Goal: Information Seeking & Learning: Learn about a topic

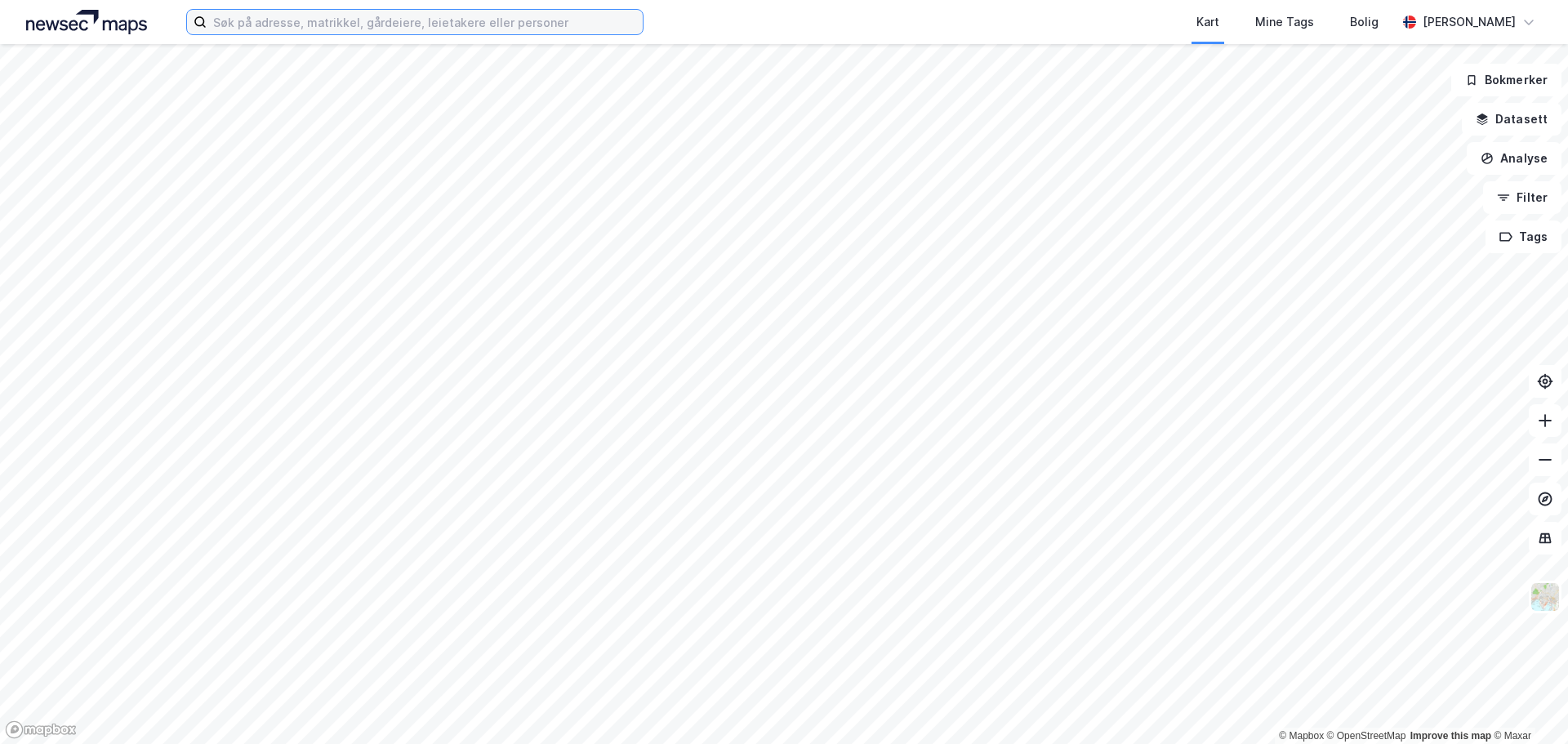
click at [342, 24] on input at bounding box center [424, 22] width 436 height 24
paste input "Leif Rune Rinnan"
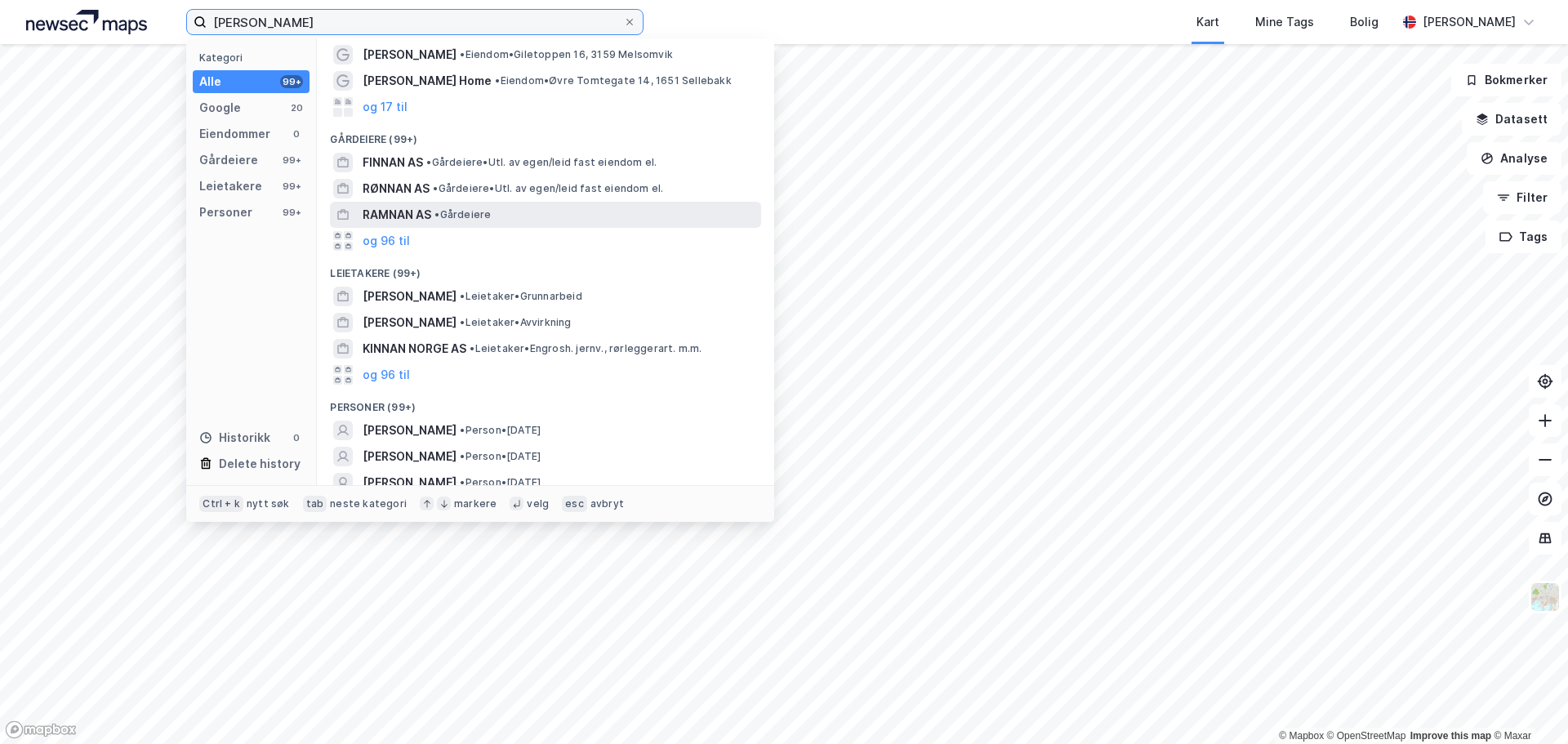
scroll to position [89, 0]
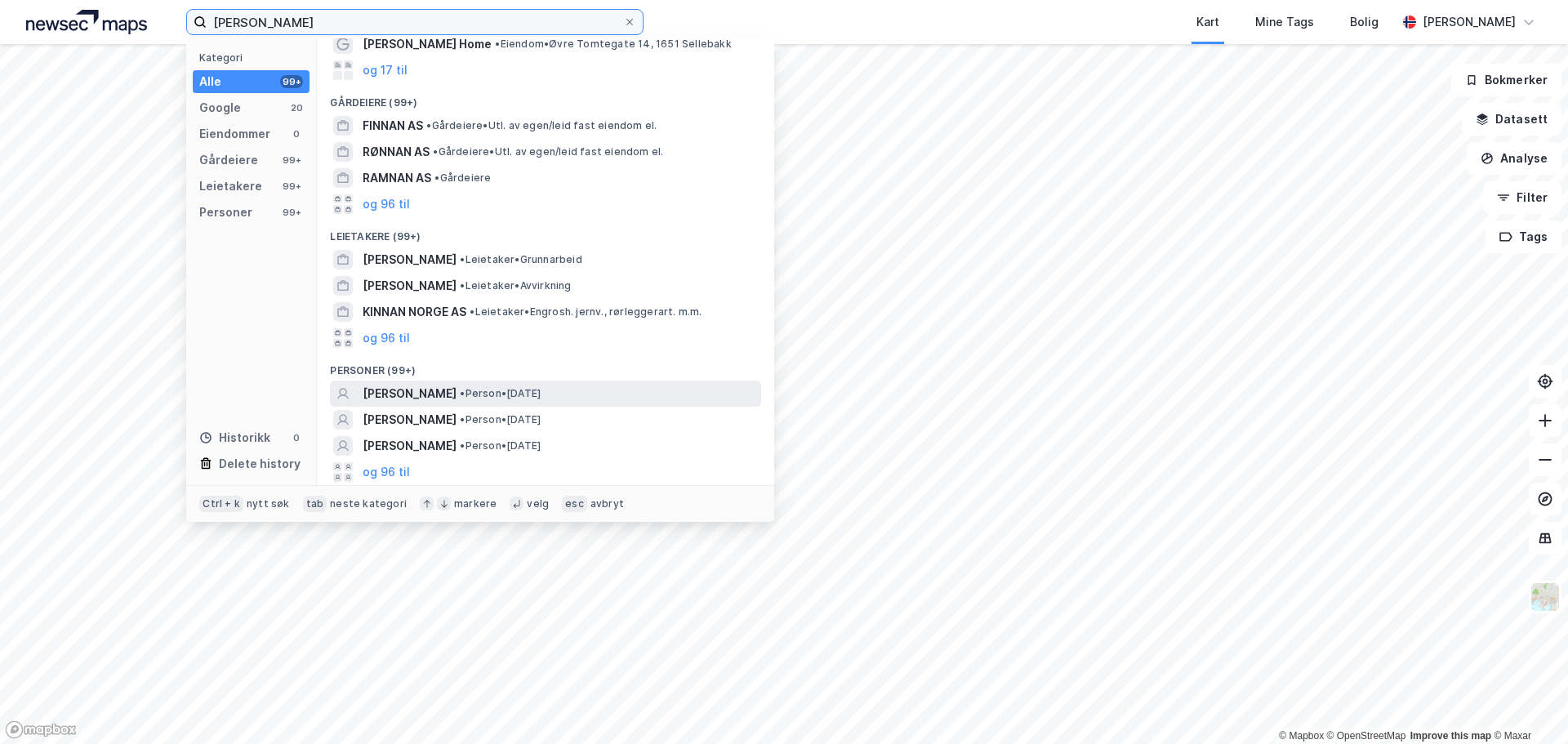
type input "Leif Rune Rinnan"
click at [488, 384] on div "LEIF RUNE RINNAN • Person • 27. aug. 1958" at bounding box center [560, 394] width 395 height 20
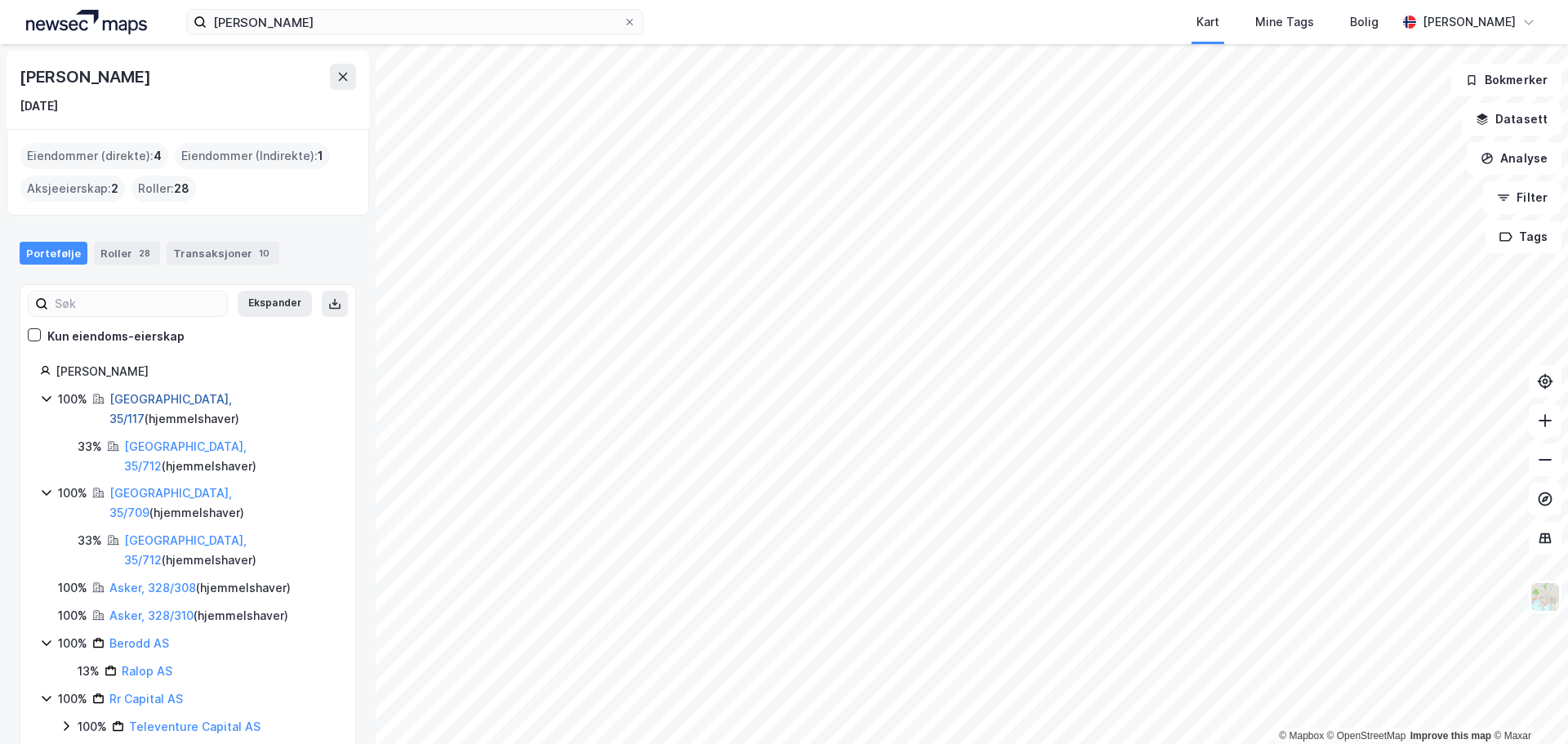
click at [145, 397] on link "Oslo, 35/117" at bounding box center [170, 409] width 122 height 34
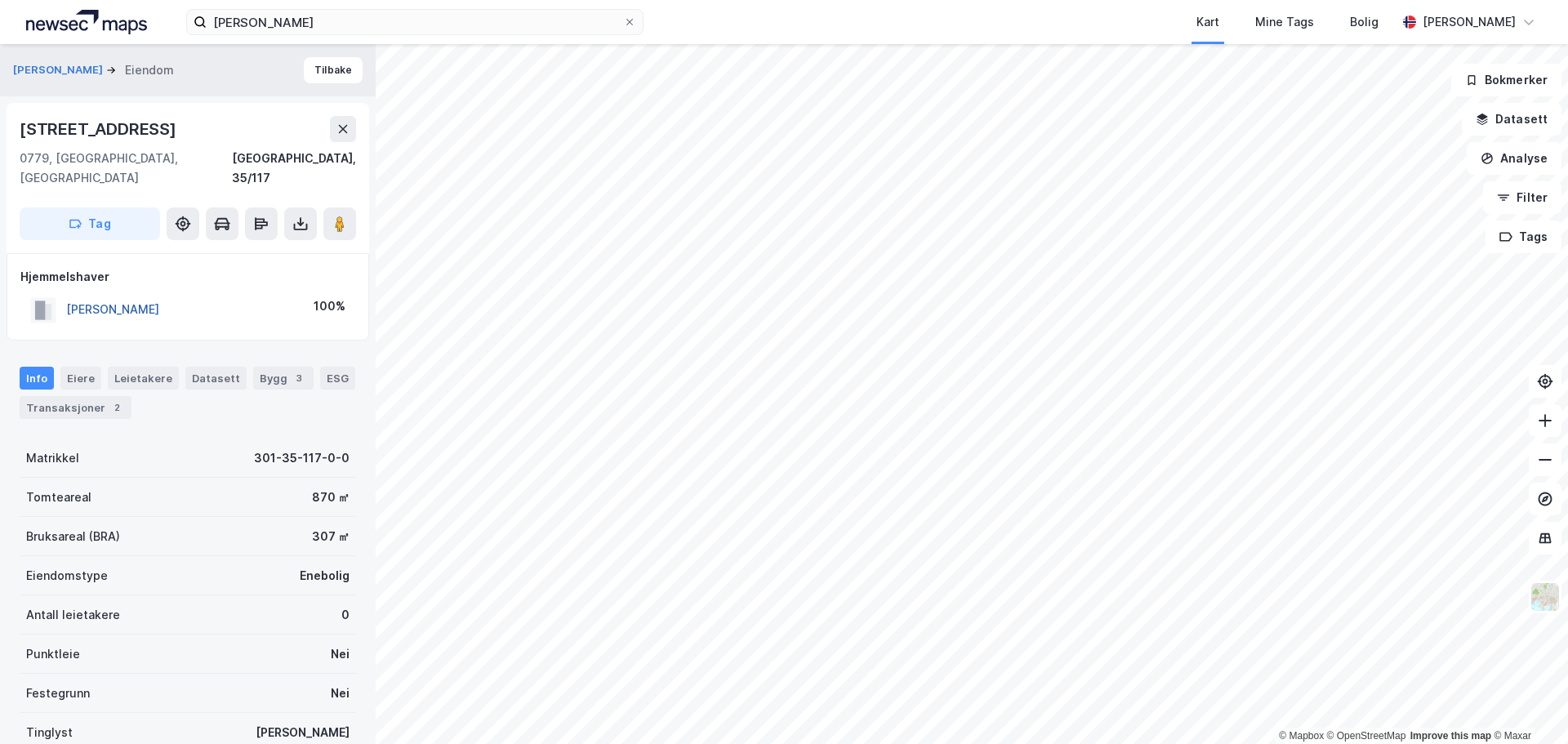
click at [0, 0] on button "RINNAN LEIF RUNE" at bounding box center [0, 0] width 0 height 0
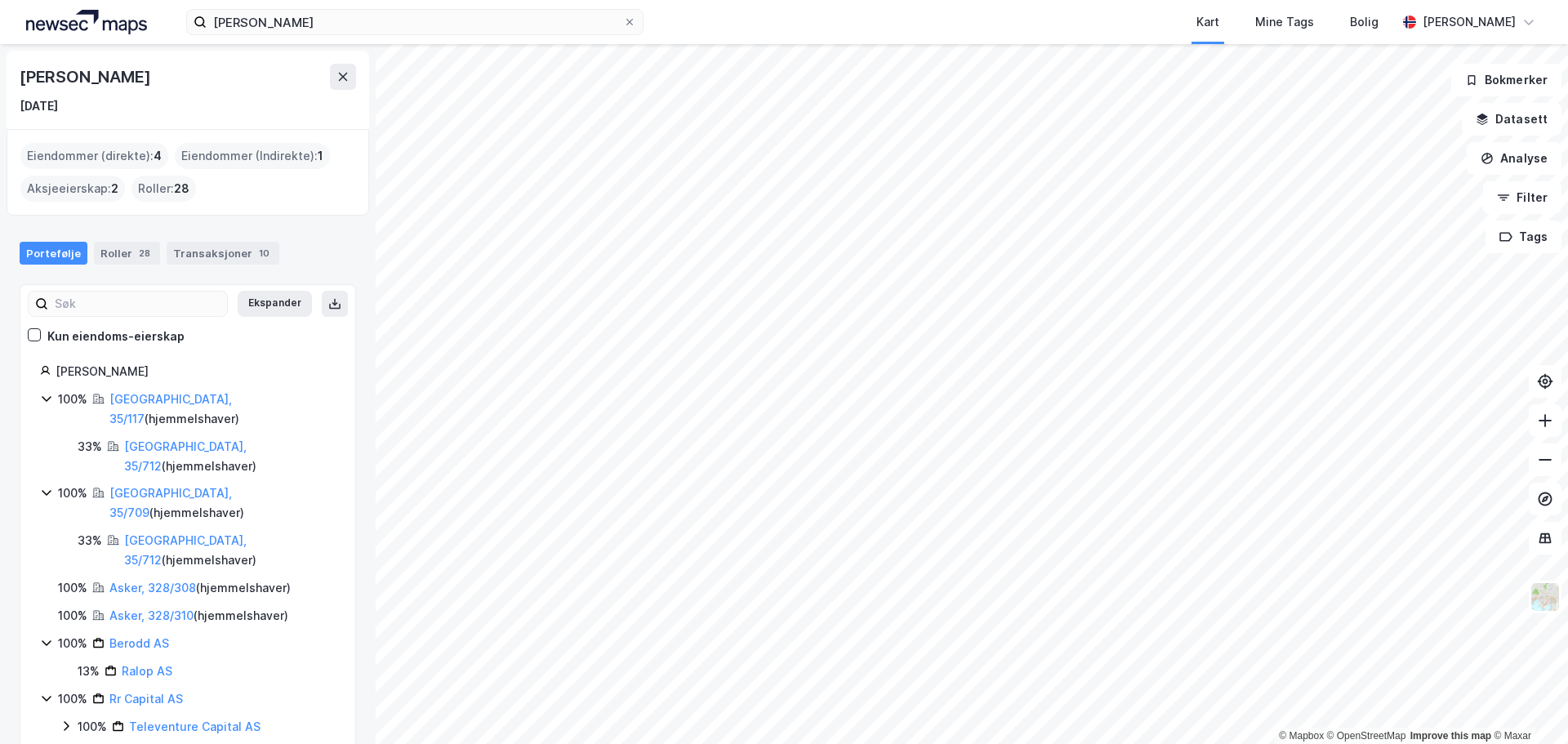
click at [131, 483] on div "Oslo, 35/709 ( hjemmelshaver )" at bounding box center [223, 502] width 227 height 39
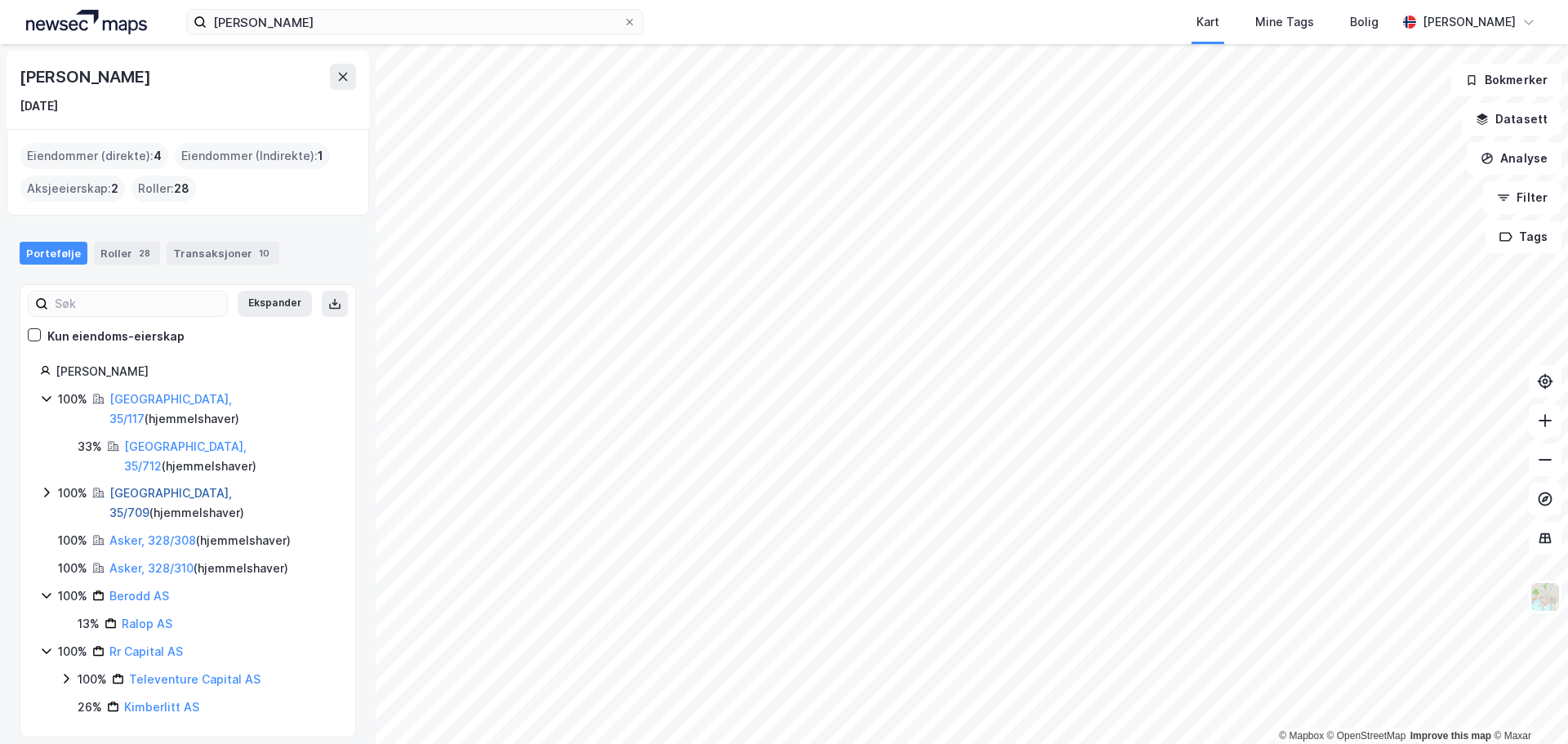
click at [132, 486] on link "Oslo, 35/709" at bounding box center [170, 502] width 122 height 34
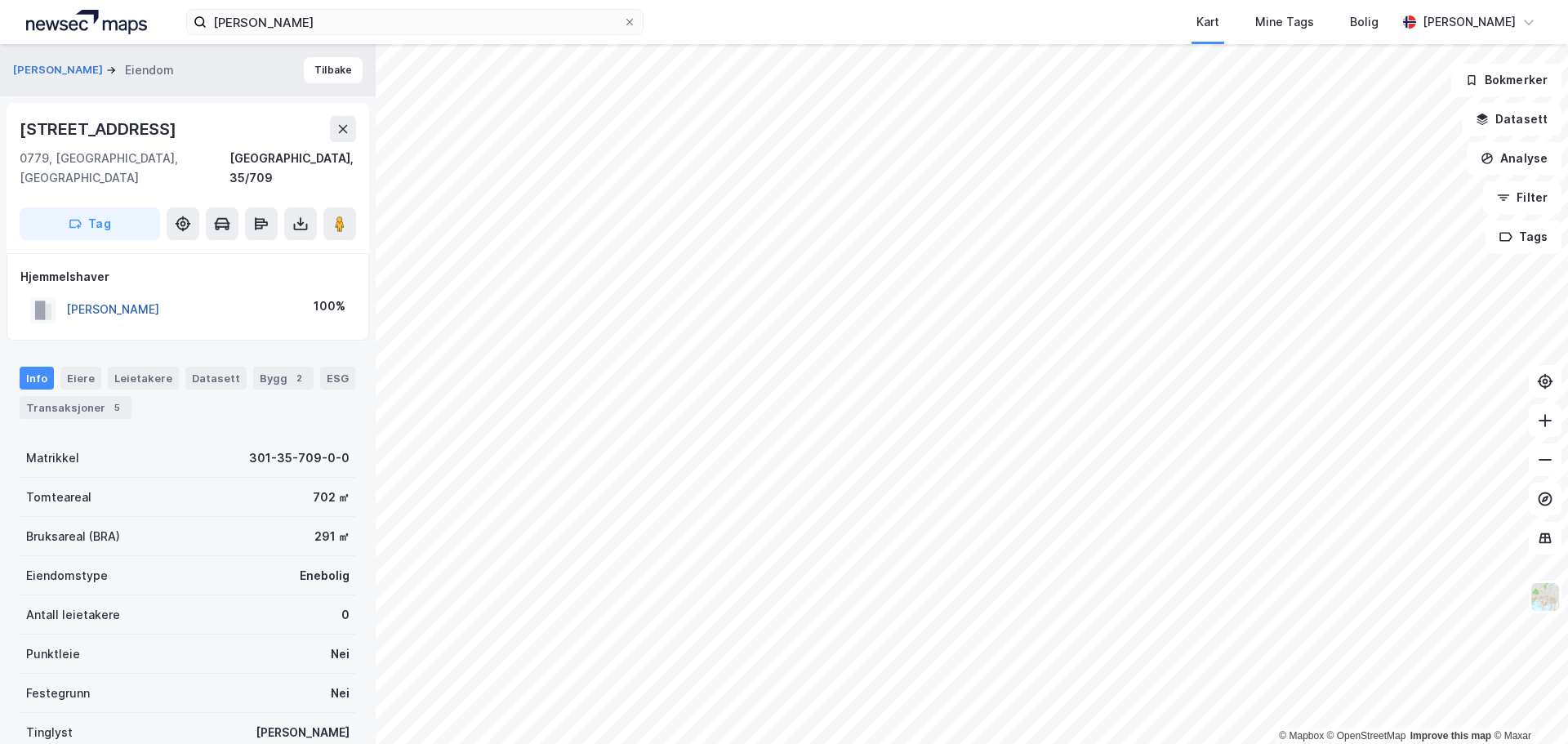
click at [0, 0] on button "RINNAN LEIF RUNE" at bounding box center [0, 0] width 0 height 0
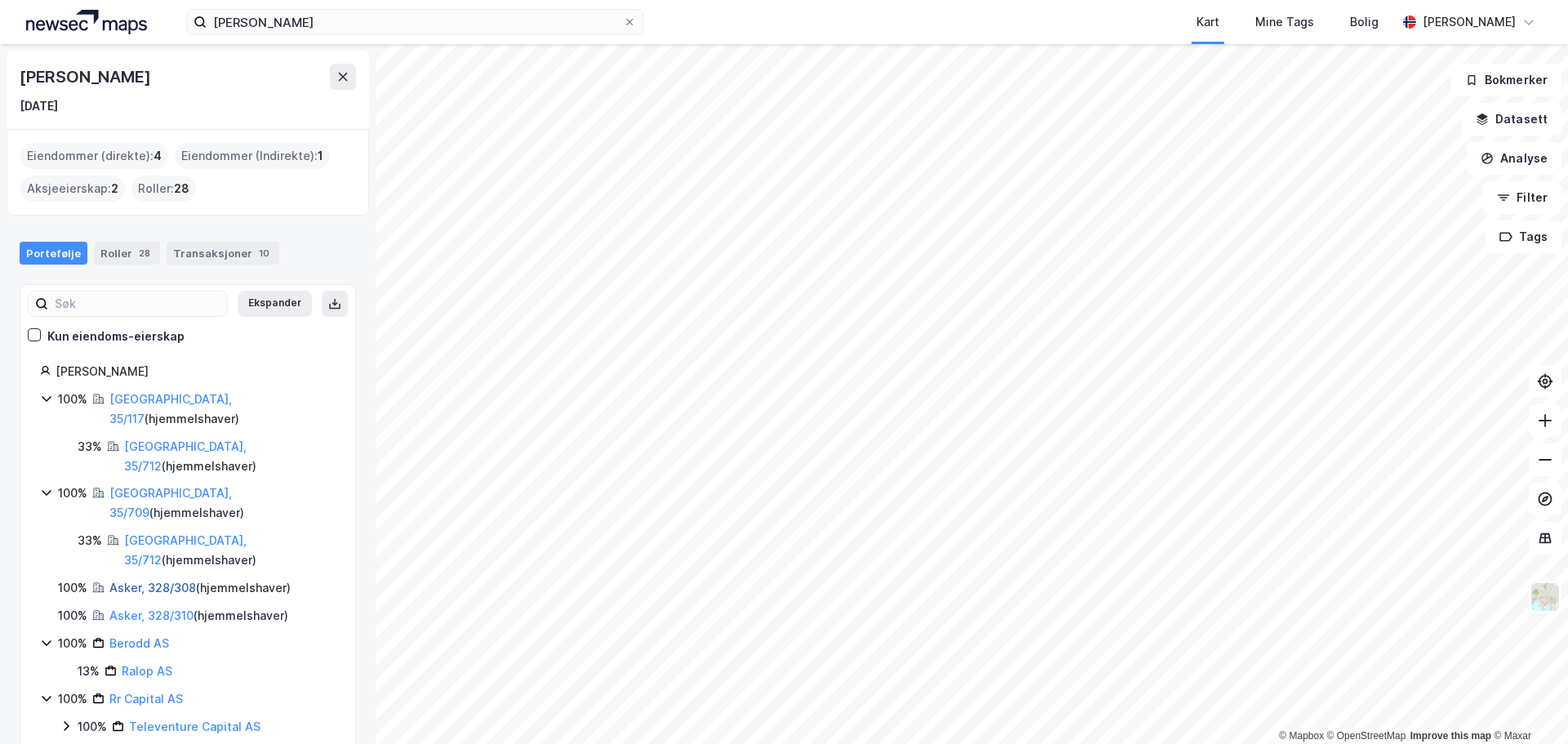
click at [143, 581] on link "Asker, 328/308" at bounding box center [153, 587] width 87 height 14
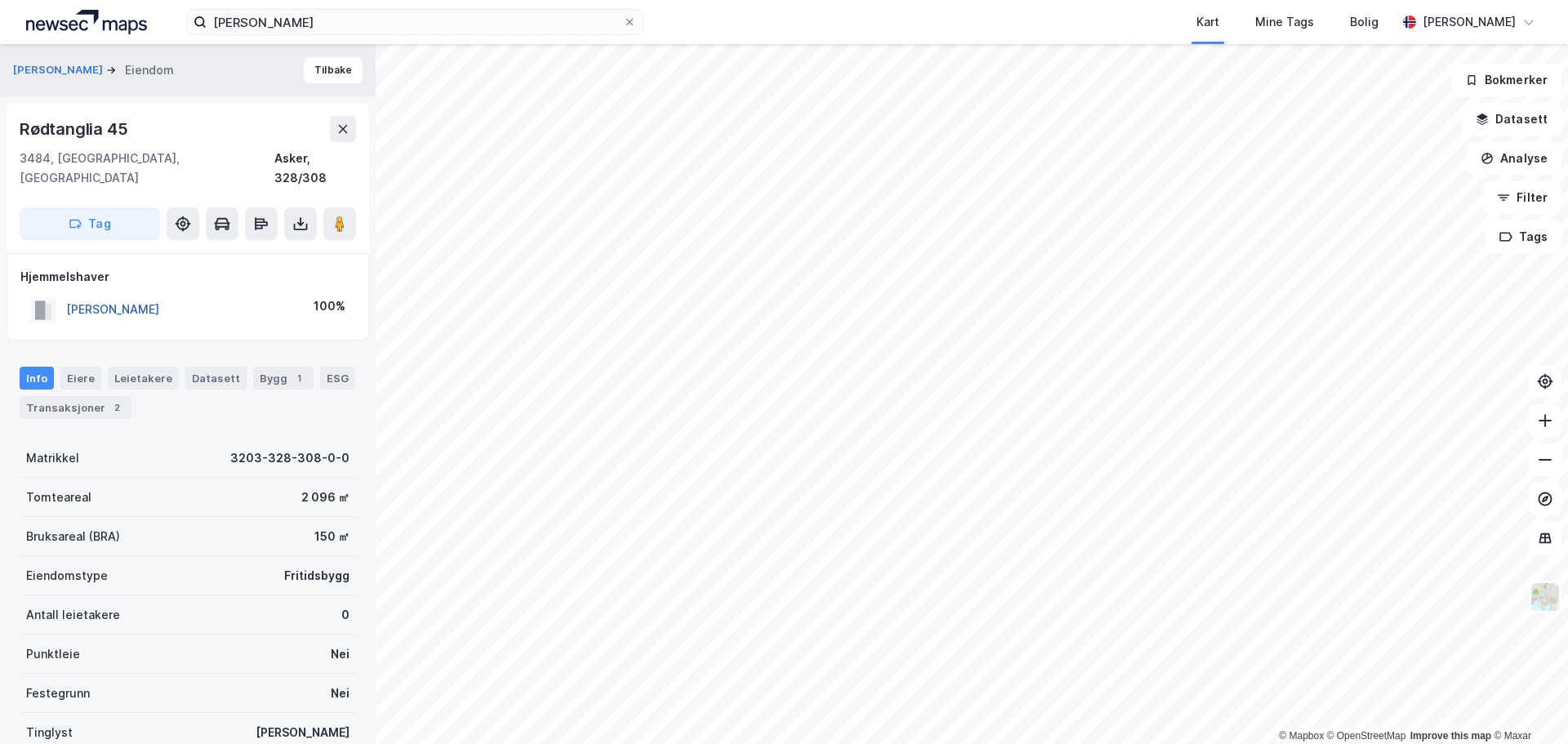
click at [0, 0] on button "RINNAN LEIF RUNE" at bounding box center [0, 0] width 0 height 0
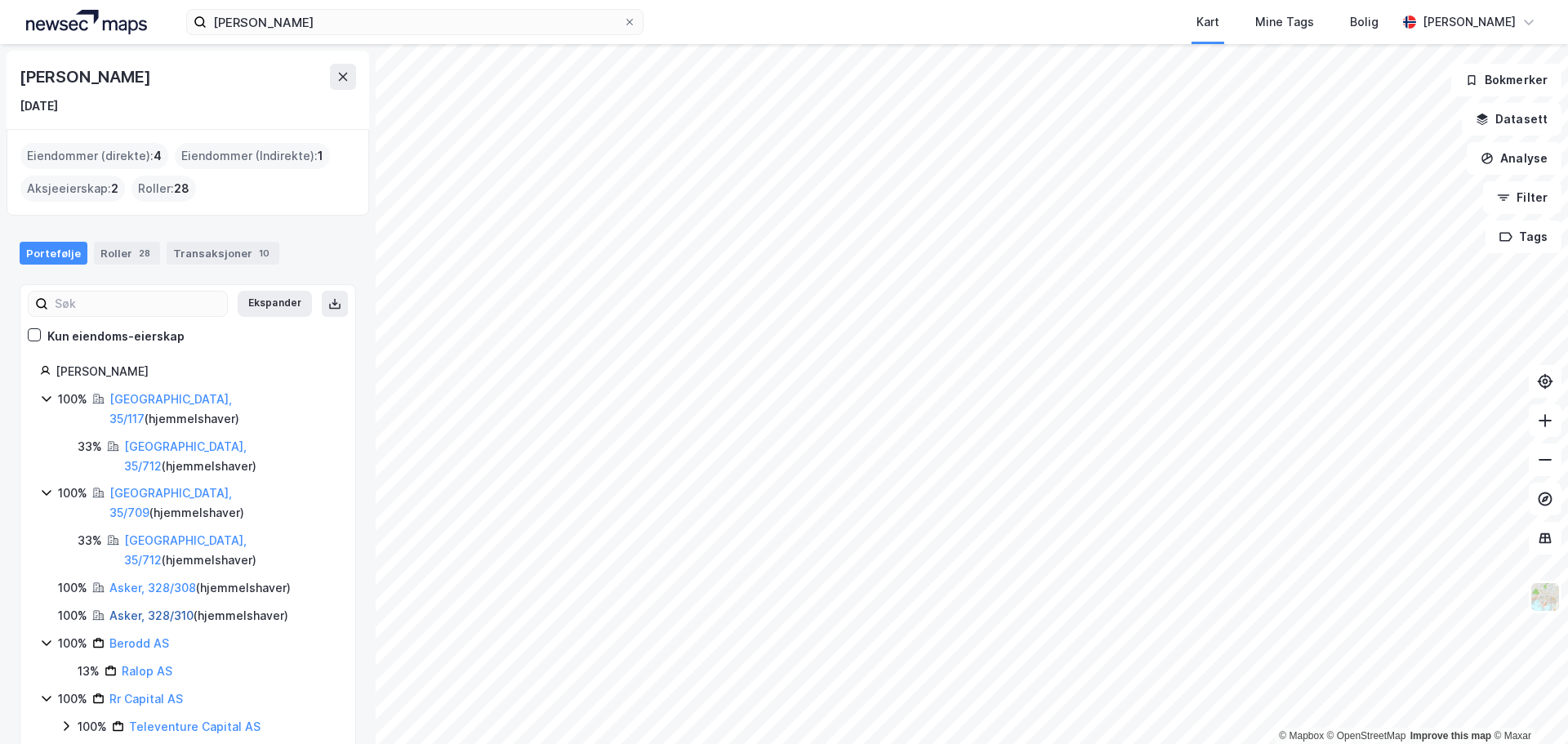
click at [128, 608] on link "Asker, 328/310" at bounding box center [151, 614] width 84 height 14
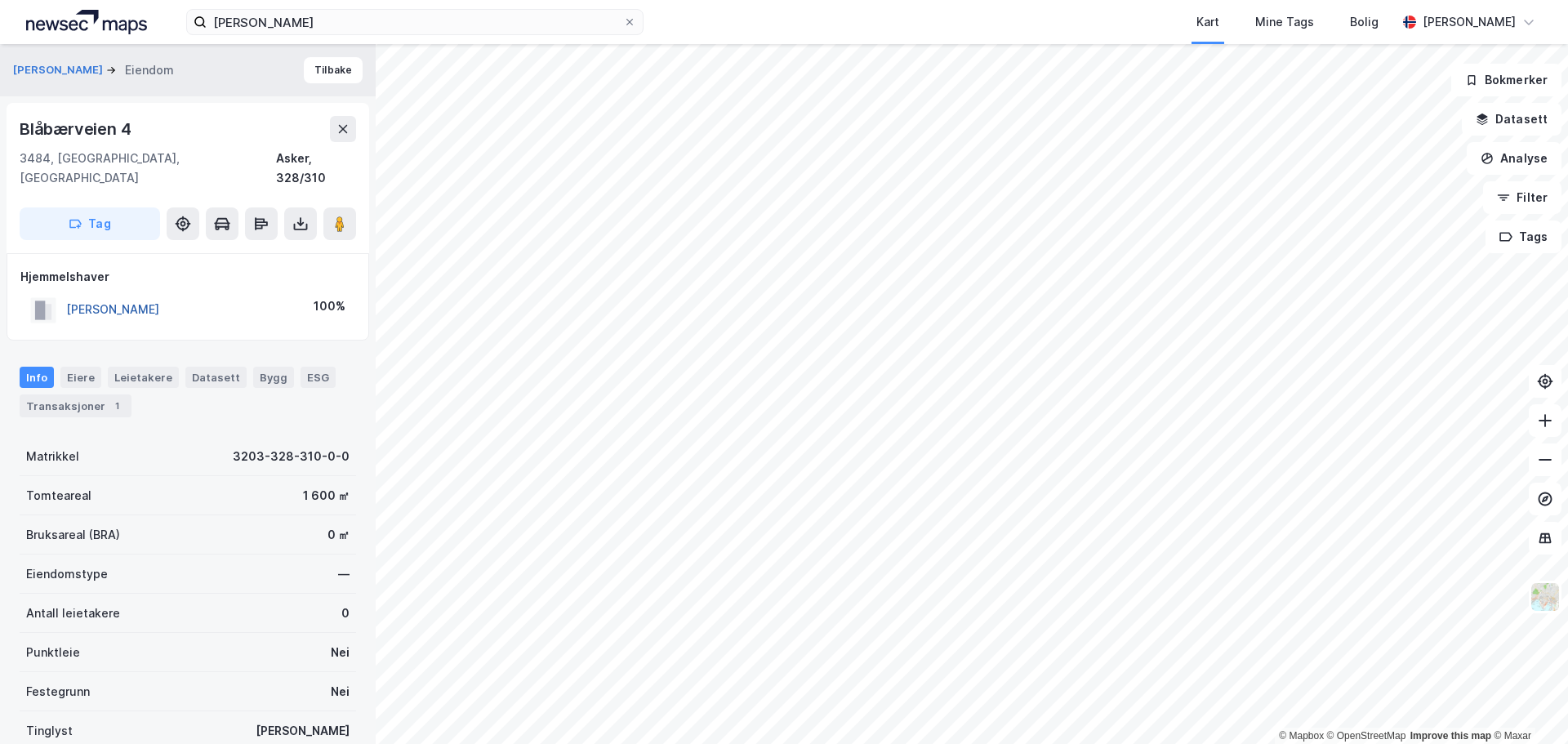
click at [0, 0] on button "RINNAN LEIF RUNE" at bounding box center [0, 0] width 0 height 0
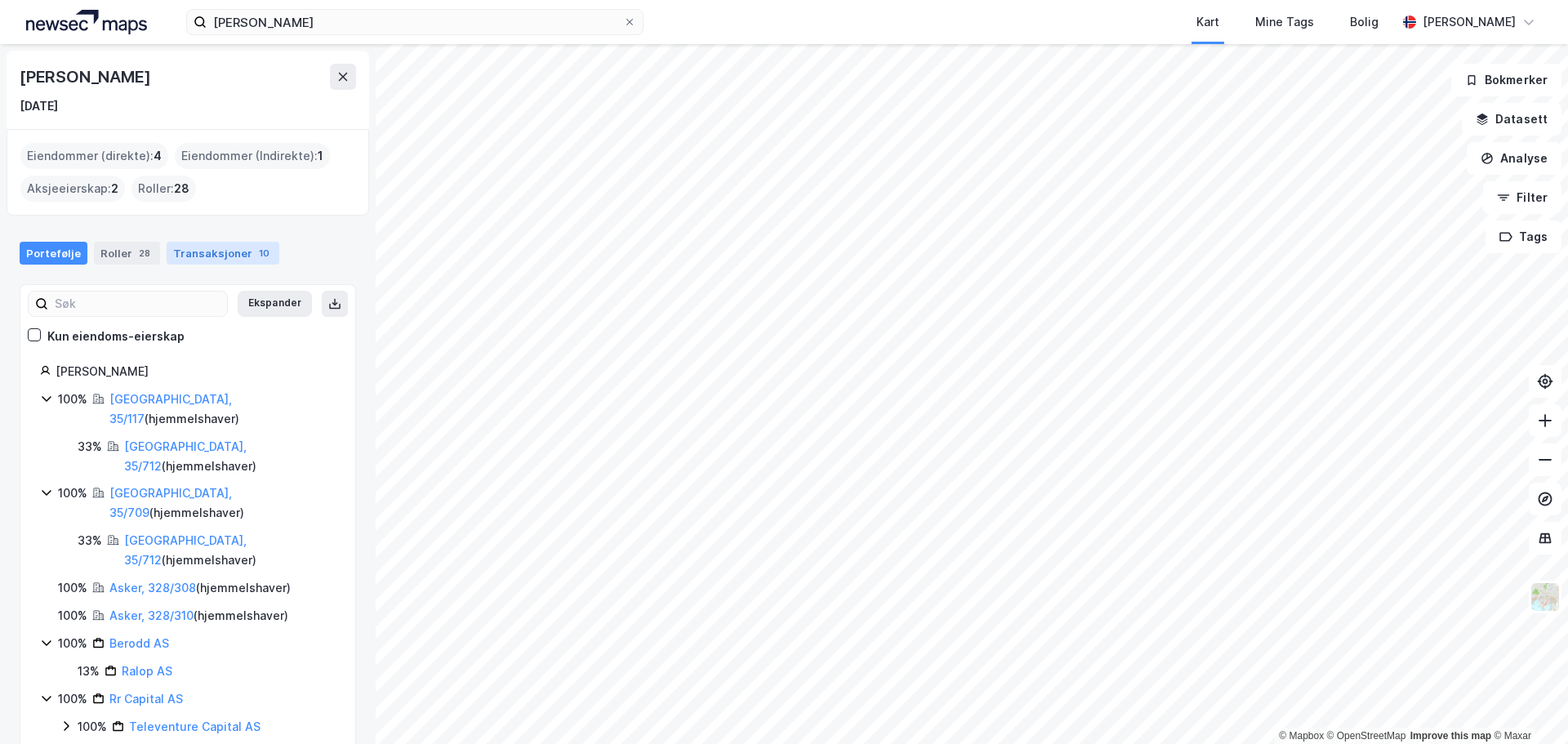
click at [230, 255] on div "Transaksjoner 10" at bounding box center [223, 253] width 112 height 23
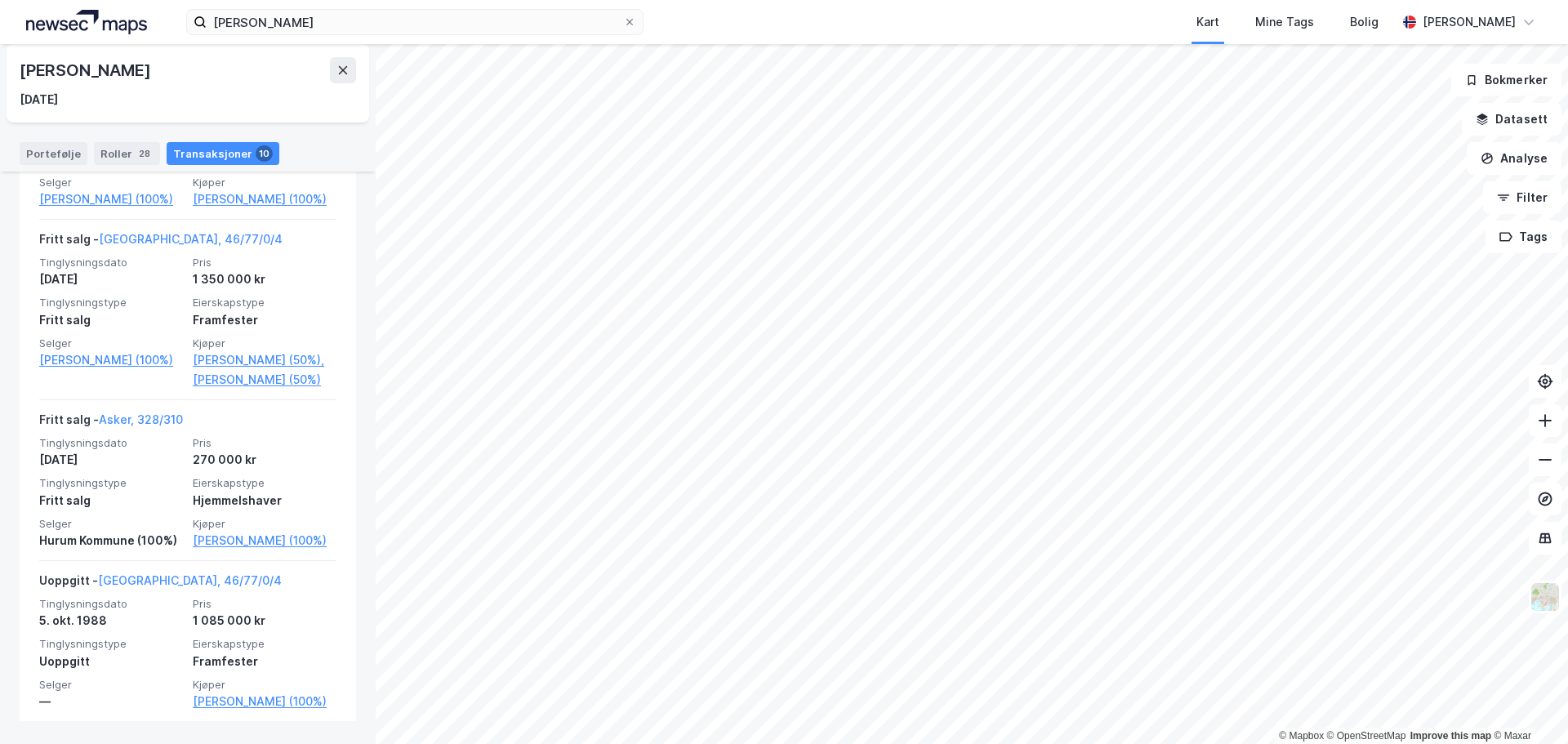
scroll to position [1623, 0]
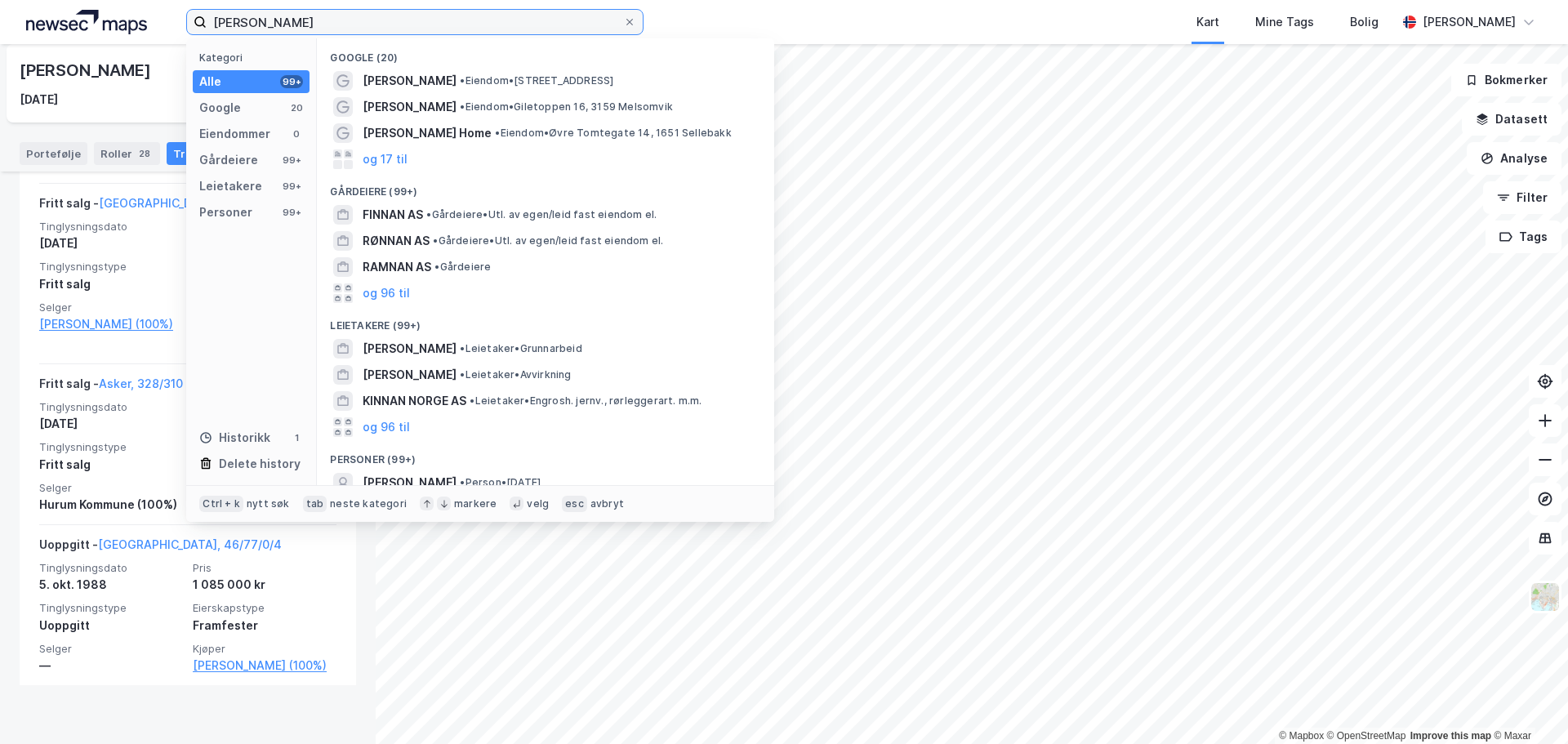
drag, startPoint x: 350, startPoint y: 28, endPoint x: 157, endPoint y: 31, distance: 193.0
click at [157, 31] on div "Leif Rune Rinnan Kategori Alle 99+ Google 20 Eiendommer 0 Gårdeiere 99+ Leietak…" at bounding box center [784, 22] width 1568 height 44
